Goal: Information Seeking & Learning: Learn about a topic

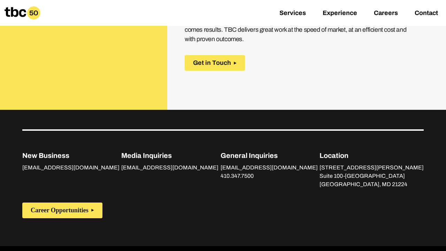
scroll to position [1222, 0]
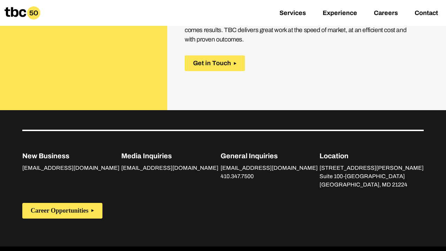
click at [66, 198] on div "Career Opportunities" at bounding box center [223, 220] width 446 height 52
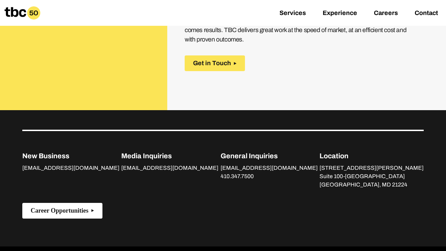
click at [70, 203] on button "Career Opportunities" at bounding box center [62, 211] width 80 height 16
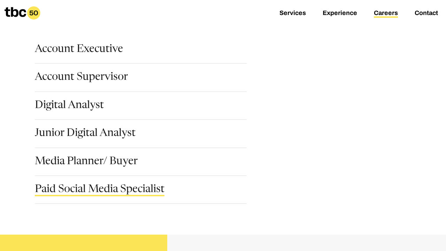
scroll to position [96, 0]
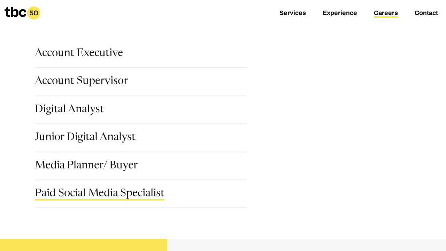
click at [73, 189] on link "Paid Social Media Specialist" at bounding box center [100, 194] width 130 height 12
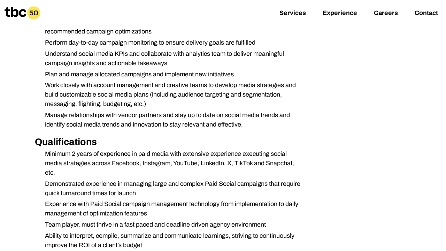
scroll to position [288, 0]
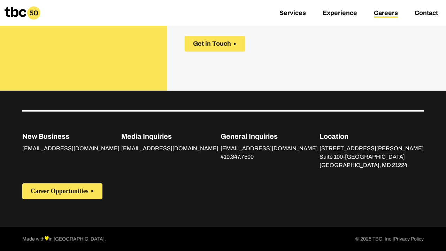
scroll to position [407, 0]
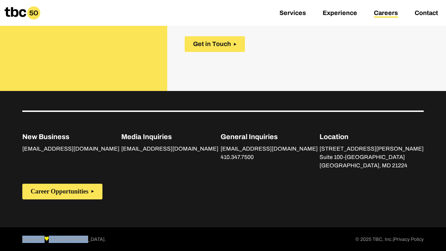
drag, startPoint x: 86, startPoint y: 238, endPoint x: 21, endPoint y: 238, distance: 65.5
click at [21, 238] on div "Made with in [GEOGRAPHIC_DATA]. © 2025 TBC, Inc. | Privacy Policy" at bounding box center [223, 239] width 446 height 25
